Goal: Information Seeking & Learning: Learn about a topic

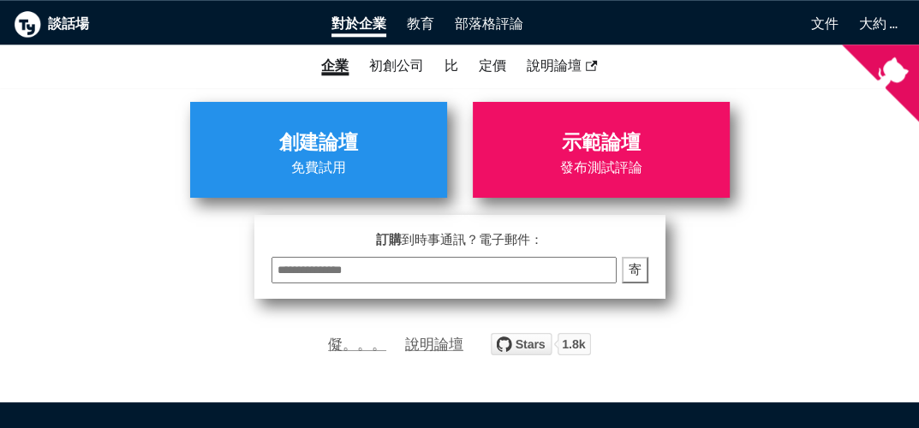
scroll to position [6066, 0]
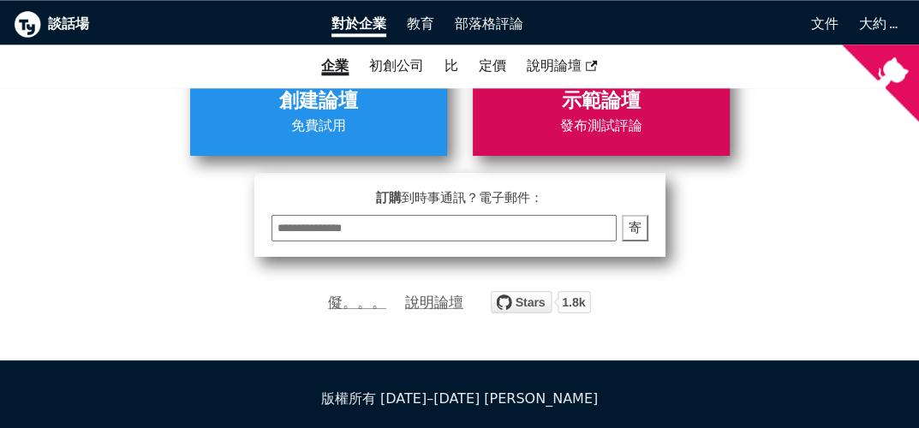
click at [579, 115] on span "發布測試評論" at bounding box center [601, 126] width 240 height 22
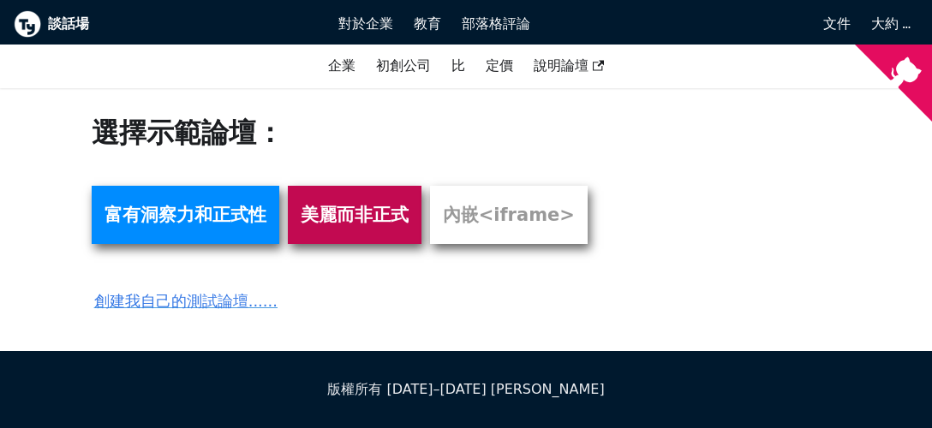
click at [320, 222] on link "美麗而非正式" at bounding box center [355, 215] width 134 height 58
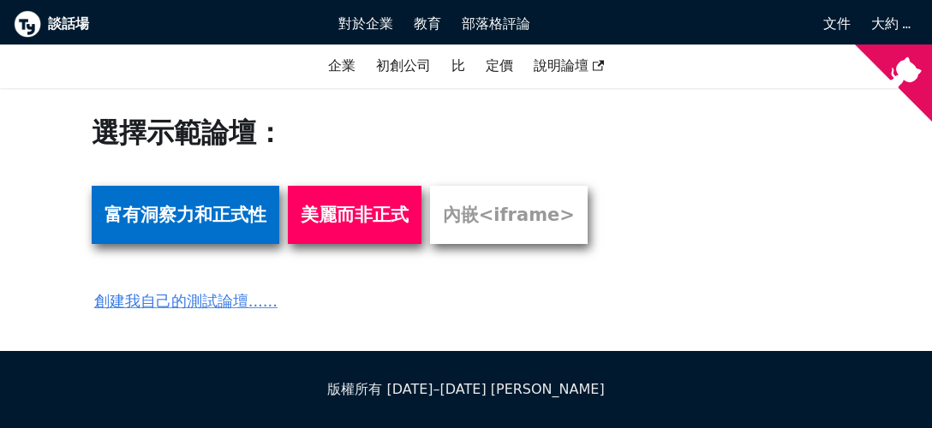
click at [146, 211] on link "富有洞察力和正式性" at bounding box center [186, 215] width 188 height 58
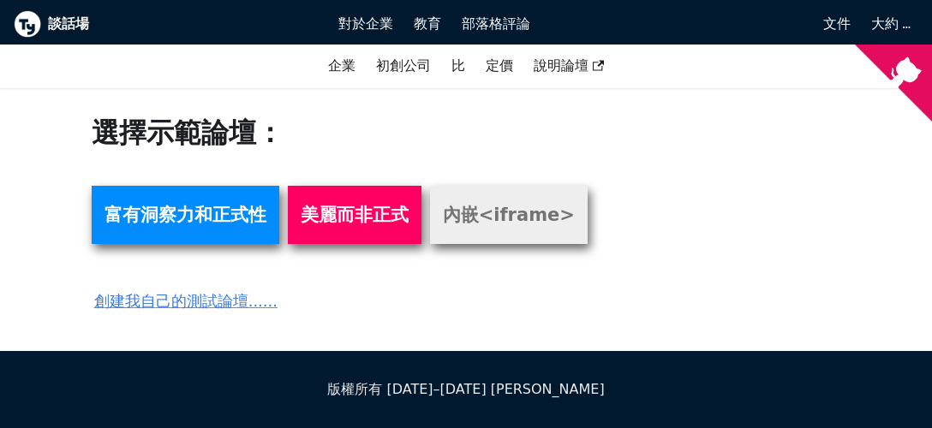
click at [492, 224] on link "內嵌<iframe>" at bounding box center [509, 215] width 158 height 58
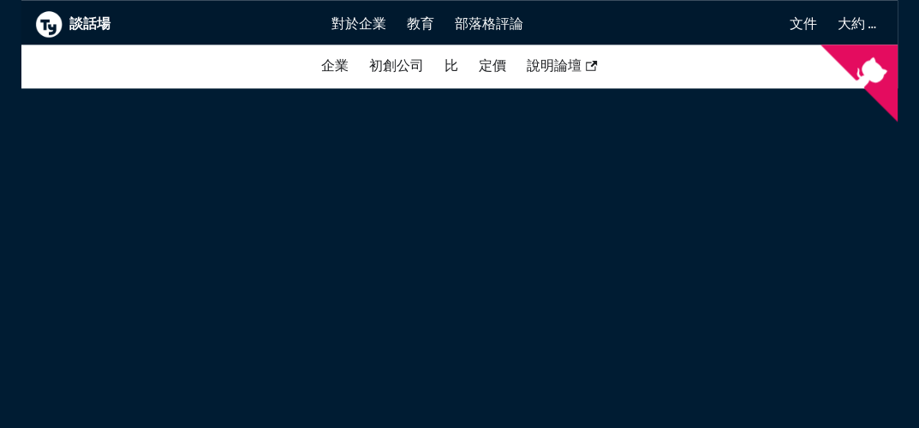
scroll to position [1973, 0]
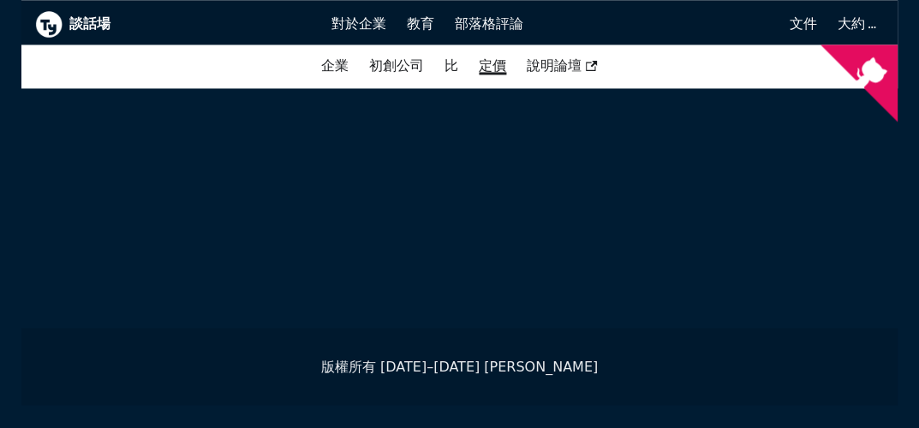
click at [489, 76] on link "定價" at bounding box center [492, 65] width 48 height 29
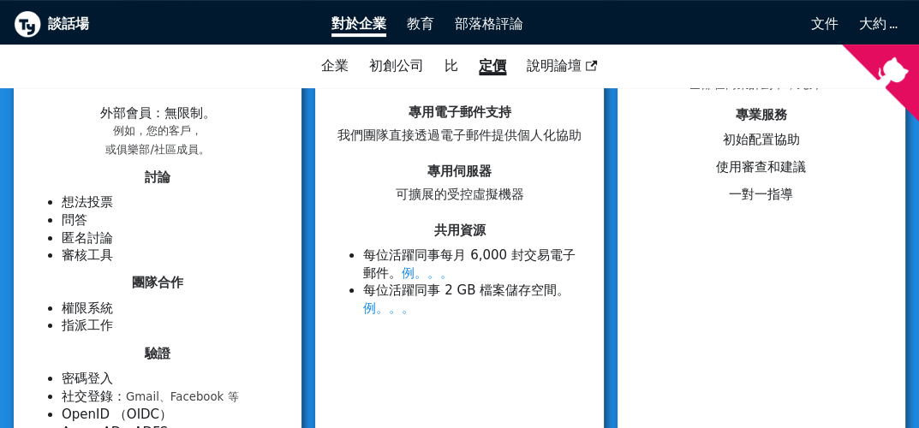
scroll to position [433, 0]
